Goal: Find specific page/section: Find specific page/section

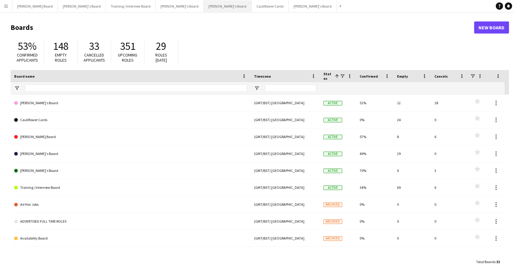
click at [204, 10] on button "[PERSON_NAME]'s Board Close" at bounding box center [228, 6] width 48 height 12
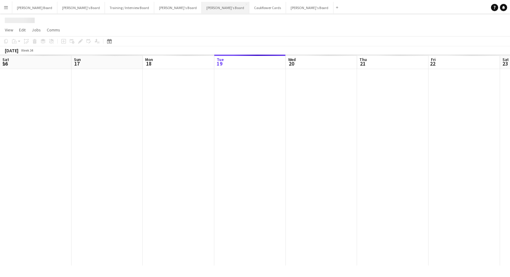
scroll to position [0, 144]
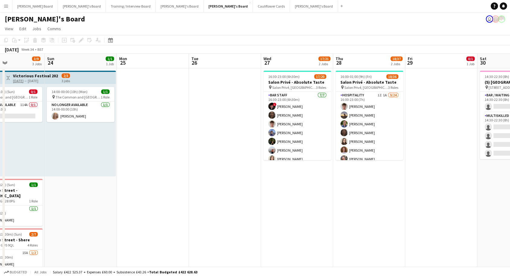
drag, startPoint x: 478, startPoint y: 196, endPoint x: 82, endPoint y: 260, distance: 401.3
click at [82, 260] on app-calendar-viewport "Wed 20 2/2 1 Job Thu 21 2/2 1 Job Fri 22 1/1 1 Job Sat 23 3/9 3 Jobs Sun 24 1/1…" at bounding box center [255, 269] width 510 height 431
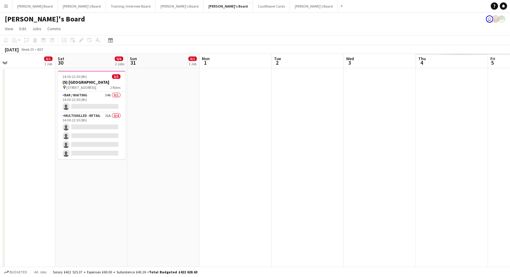
scroll to position [0, 264]
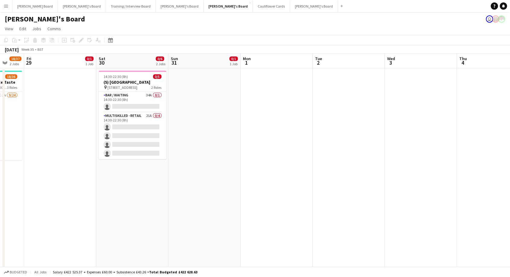
drag, startPoint x: 467, startPoint y: 213, endPoint x: 41, endPoint y: 275, distance: 430.6
click at [41, 275] on app-board "[PERSON_NAME]'s Board user View Day view expanded Day view collapsed Month view…" at bounding box center [255, 253] width 510 height 483
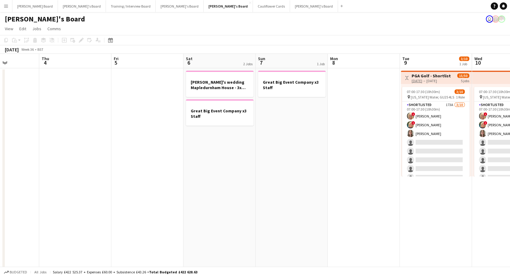
scroll to position [0, 250]
drag, startPoint x: 492, startPoint y: 139, endPoint x: 75, endPoint y: 259, distance: 434.7
click at [75, 259] on app-calendar-viewport "Sun 31 0/1 1 Job Mon 1 Tue 2 Wed 3 Thu 4 Fri 5 Sat 6 2 Jobs Sun 7 1 Job Mon 8 T…" at bounding box center [255, 269] width 510 height 431
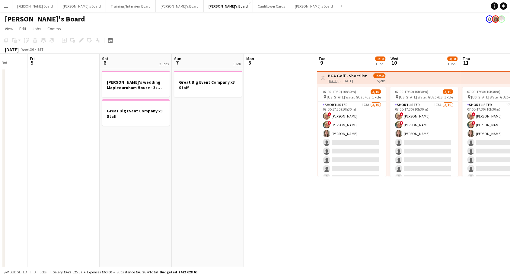
scroll to position [0, 180]
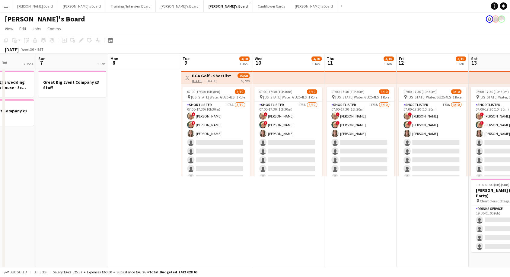
drag, startPoint x: 417, startPoint y: 222, endPoint x: 205, endPoint y: 271, distance: 217.3
click at [205, 271] on app-board "[PERSON_NAME]'s Board user View Day view expanded Day view collapsed Month view…" at bounding box center [255, 253] width 510 height 483
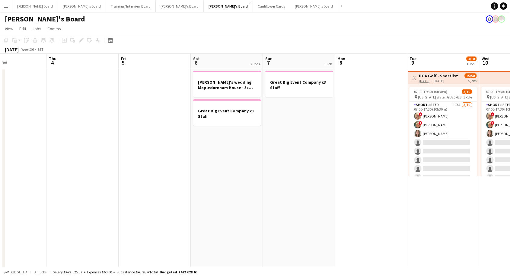
drag, startPoint x: 142, startPoint y: 191, endPoint x: 109, endPoint y: 238, distance: 57.4
click at [363, 193] on app-calendar-viewport "Mon 1 Tue 2 Wed 3 Thu 4 Fri 5 Sat 6 2 Jobs Sun 7 1 Job Mon 8 Tue 9 3/10 1 Job W…" at bounding box center [255, 269] width 510 height 431
